Goal: Find specific page/section: Find specific page/section

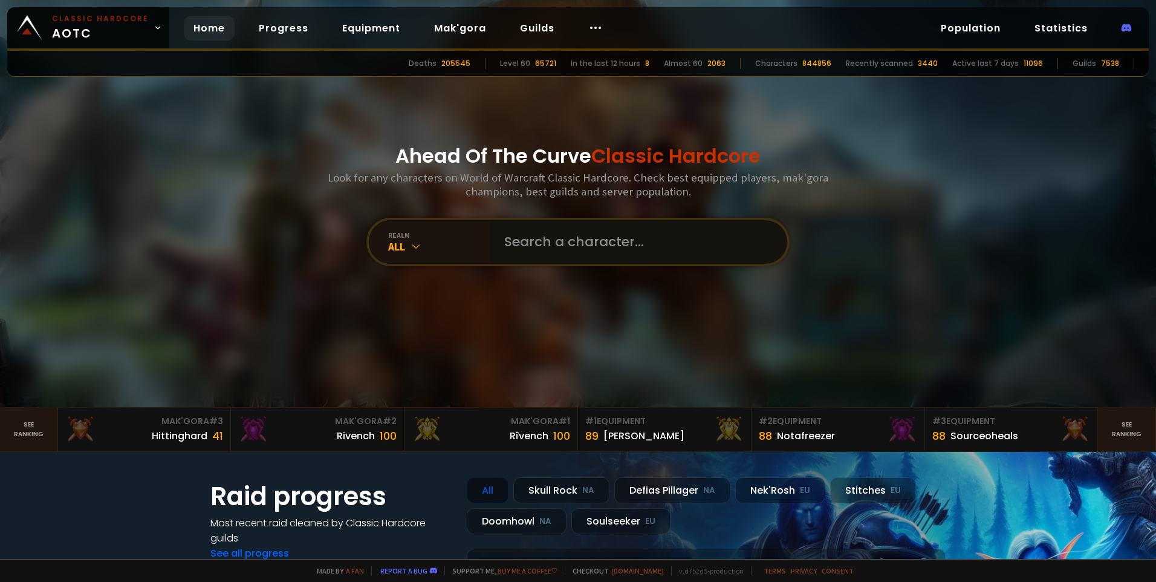
click at [607, 253] on input "text" at bounding box center [635, 242] width 276 height 44
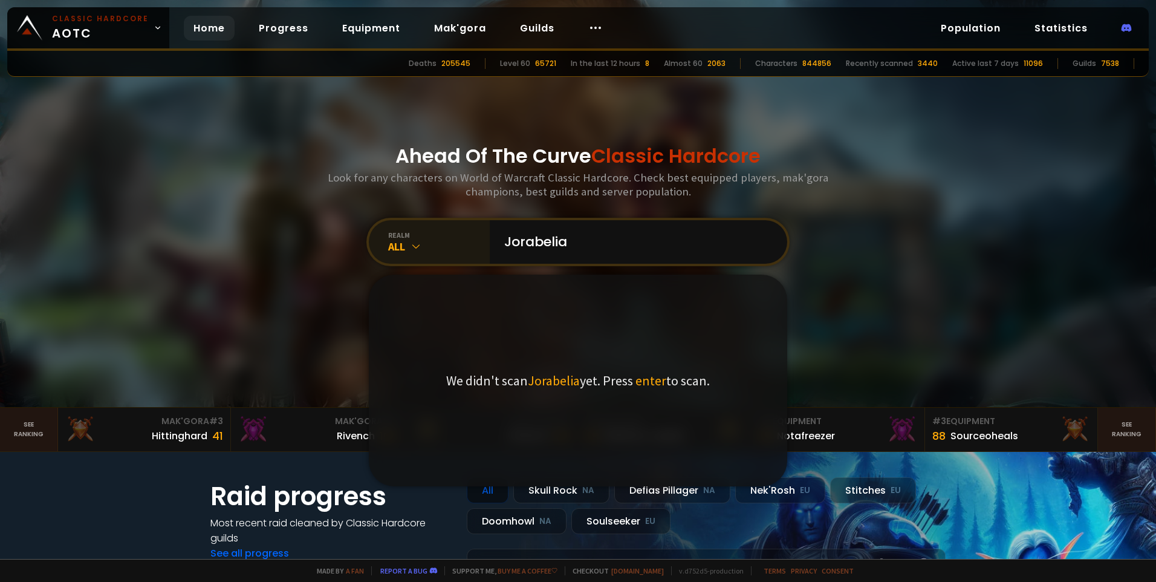
click at [427, 247] on div "All" at bounding box center [439, 246] width 102 height 14
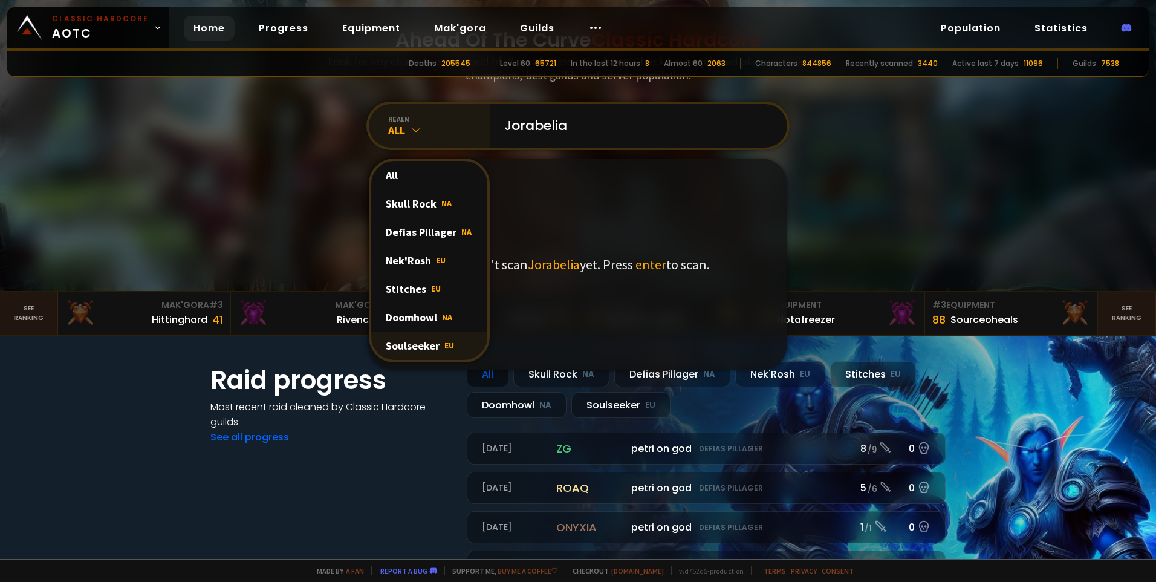
scroll to position [121, 0]
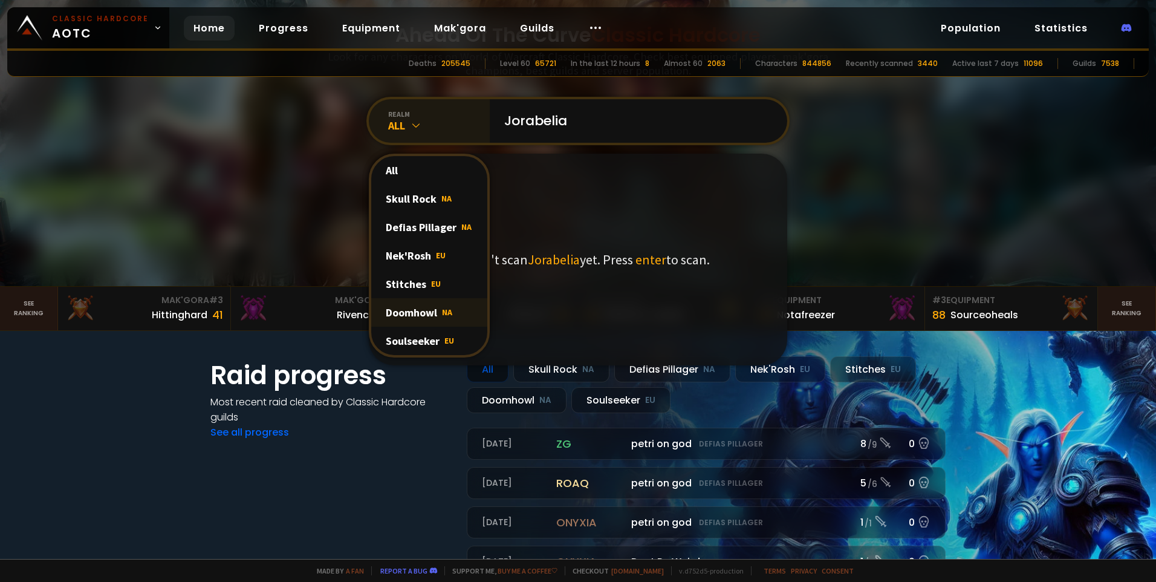
click at [443, 320] on div "Doomhowl NA" at bounding box center [429, 312] width 116 height 28
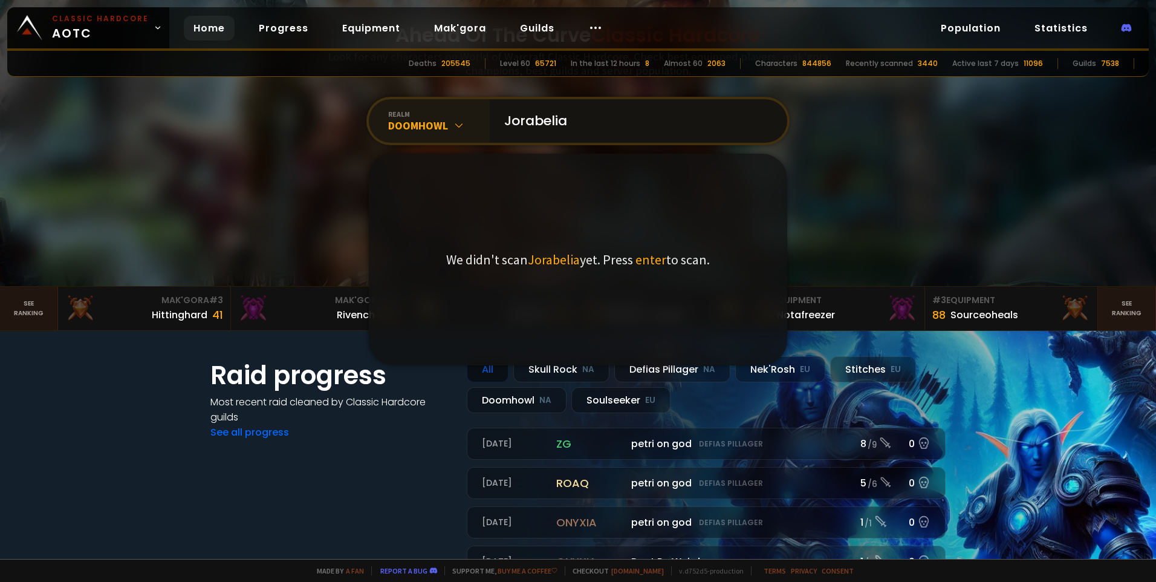
click at [589, 117] on input "Jorabelia" at bounding box center [635, 121] width 276 height 44
type input "Jorabeliaa"
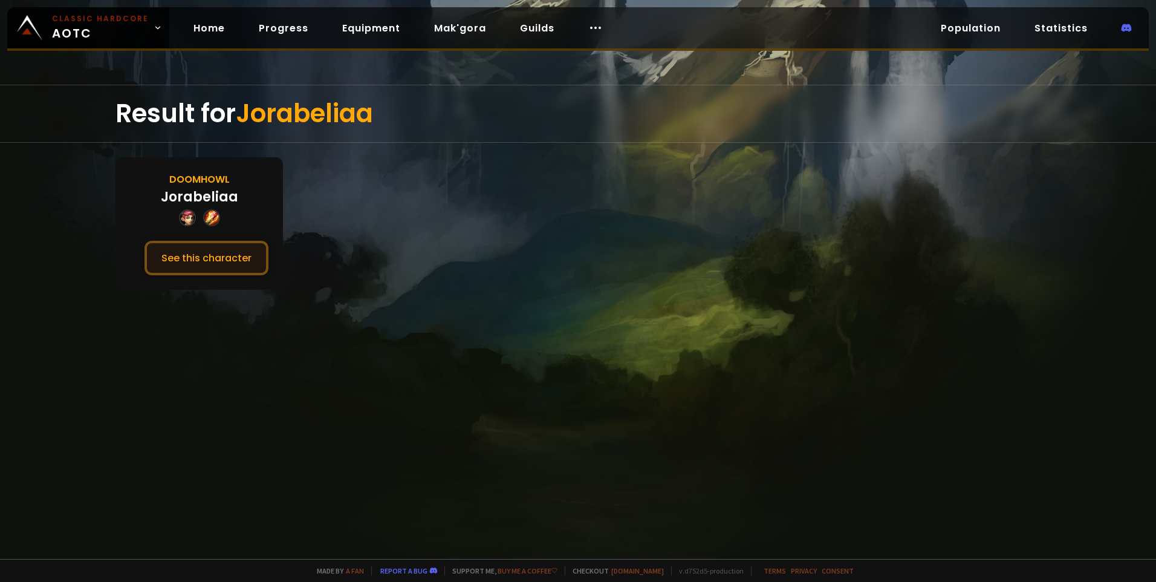
click at [177, 261] on button "See this character" at bounding box center [207, 258] width 124 height 34
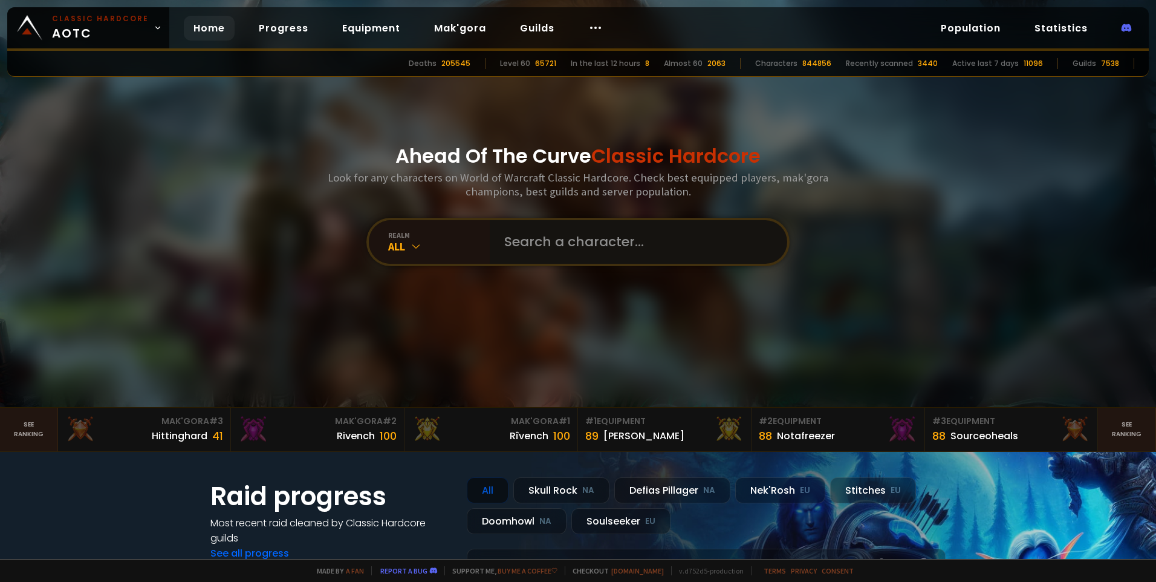
click at [579, 246] on input "text" at bounding box center [635, 242] width 276 height 44
type input "Diddydps"
click at [418, 241] on div "All" at bounding box center [439, 246] width 102 height 14
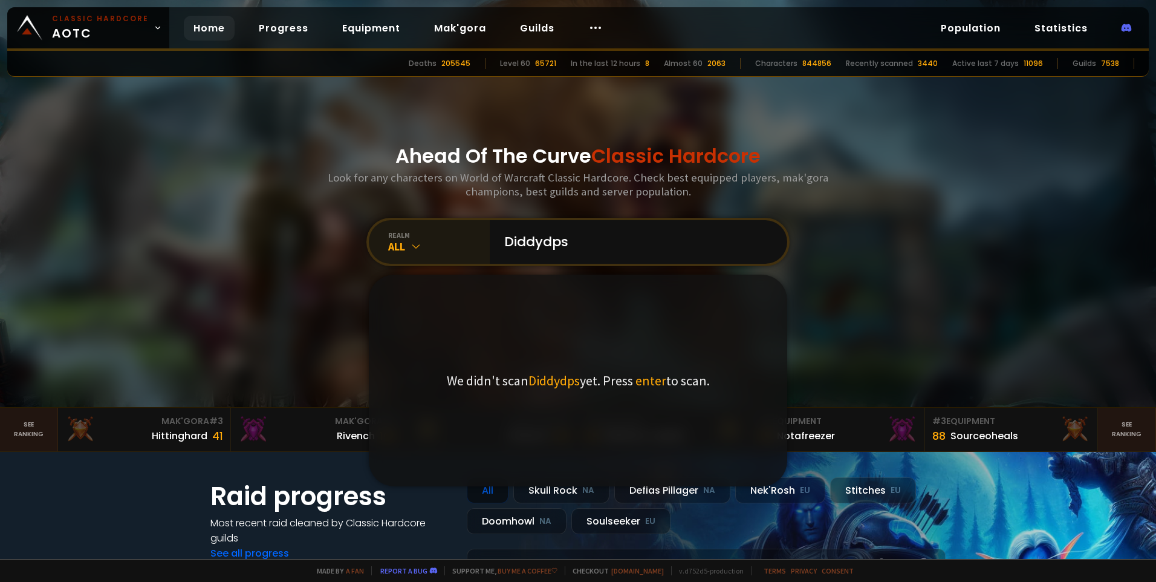
click at [419, 258] on div "realm All" at bounding box center [429, 242] width 121 height 44
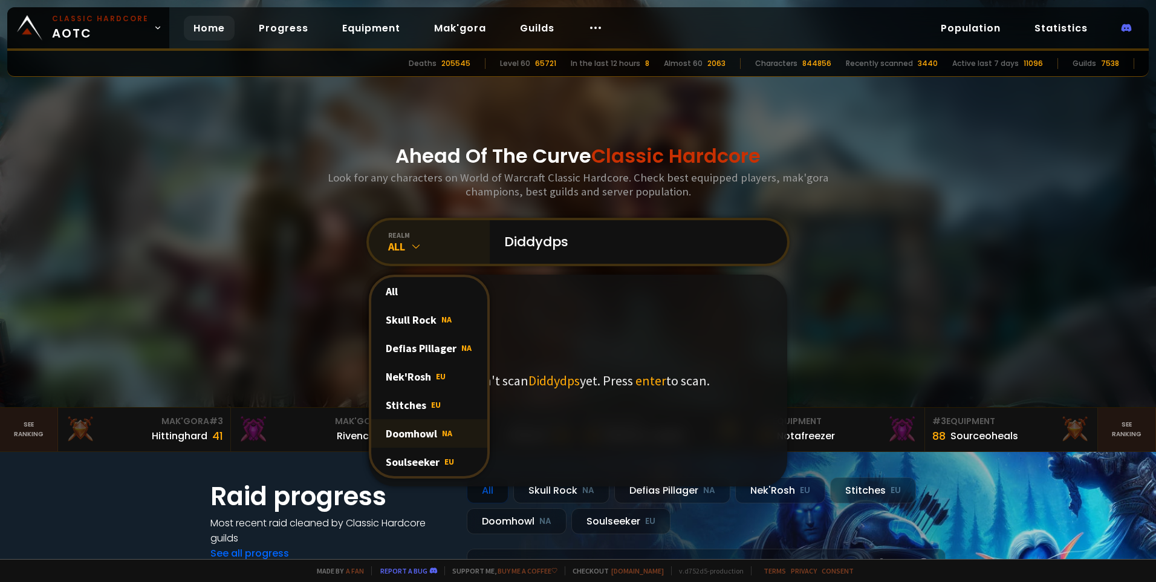
click at [434, 439] on div "Doomhowl NA" at bounding box center [429, 433] width 116 height 28
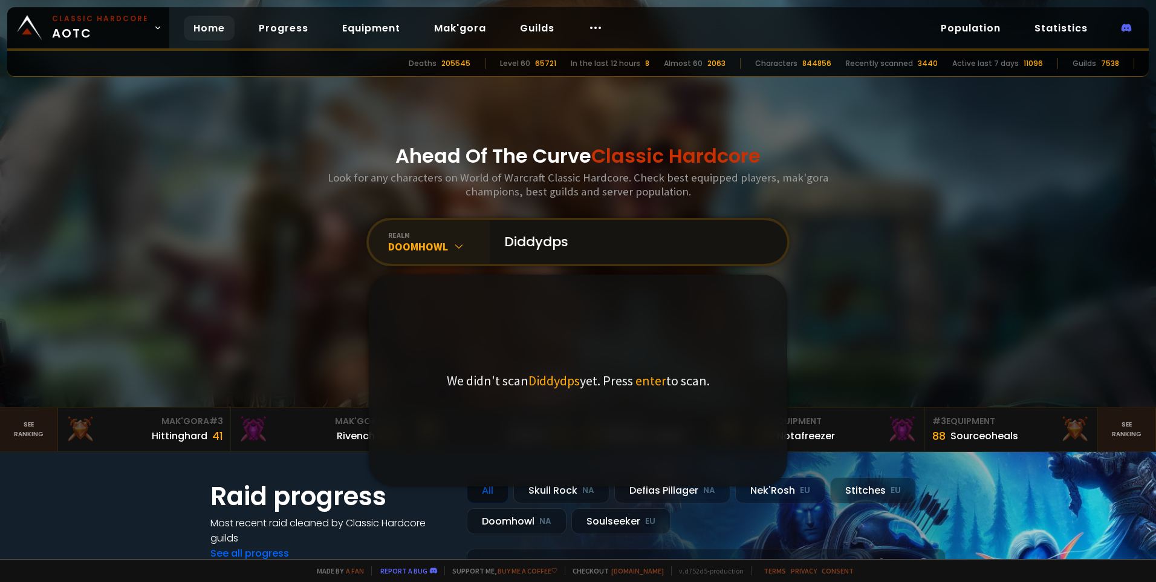
click at [597, 252] on input "Diddydps" at bounding box center [635, 242] width 276 height 44
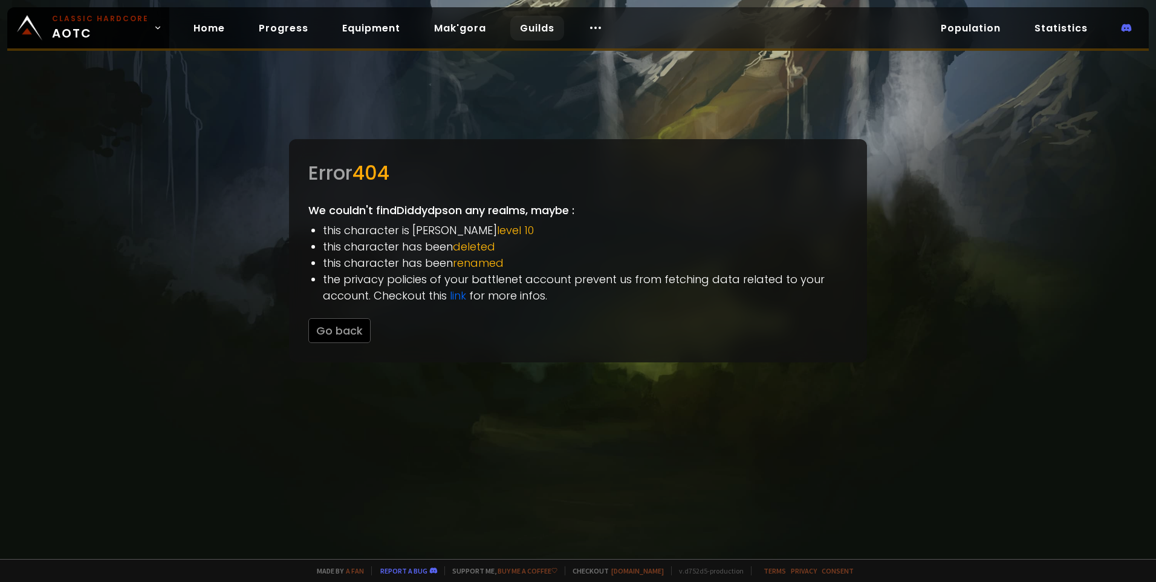
click at [530, 19] on link "Guilds" at bounding box center [537, 28] width 54 height 25
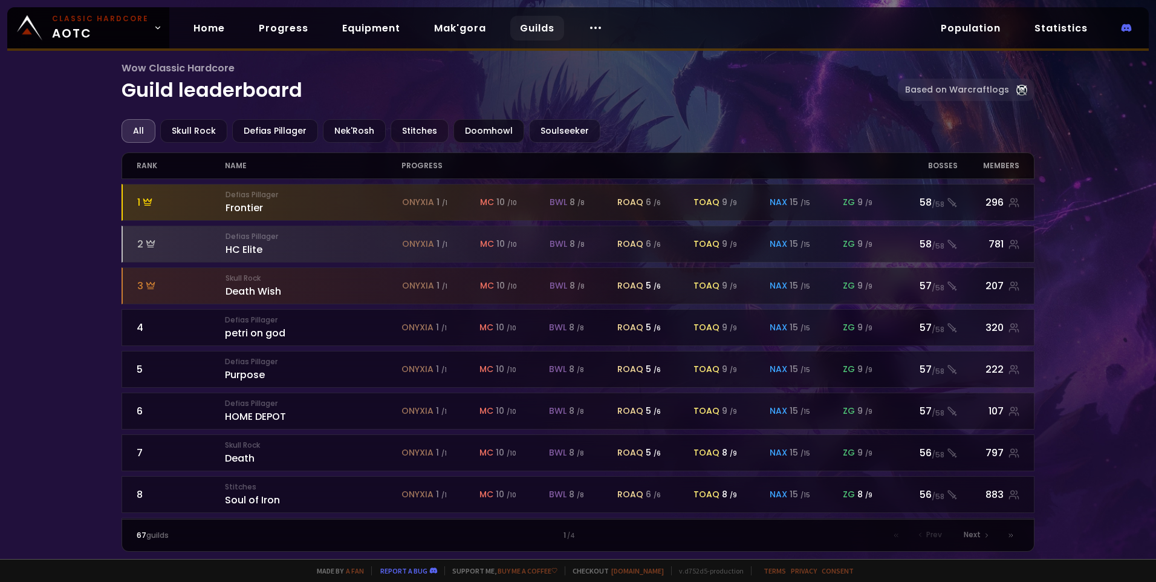
click at [488, 128] on div "Doomhowl" at bounding box center [488, 131] width 71 height 24
